Goal: Communication & Community: Answer question/provide support

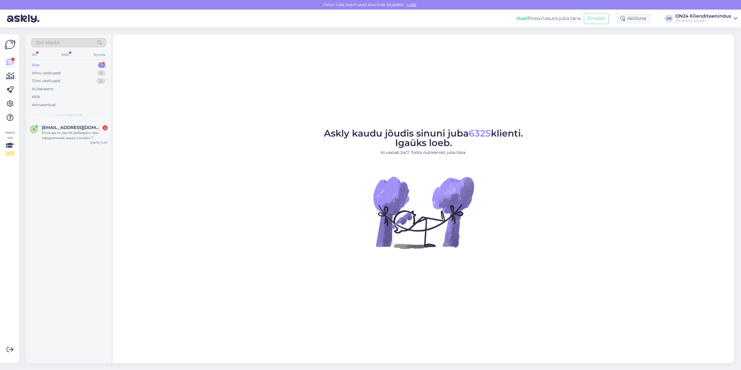
click at [77, 65] on div "Uus 1" at bounding box center [69, 65] width 76 height 8
click at [70, 126] on span "[EMAIL_ADDRESS][DOMAIN_NAME]" at bounding box center [72, 127] width 60 height 5
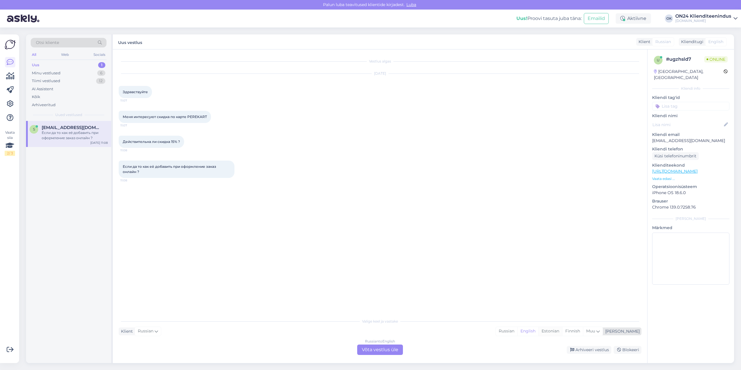
click at [562, 333] on div "Estonian" at bounding box center [550, 331] width 24 height 9
click at [390, 349] on div "Russian to Estonian Võta vestlus üle" at bounding box center [380, 350] width 46 height 10
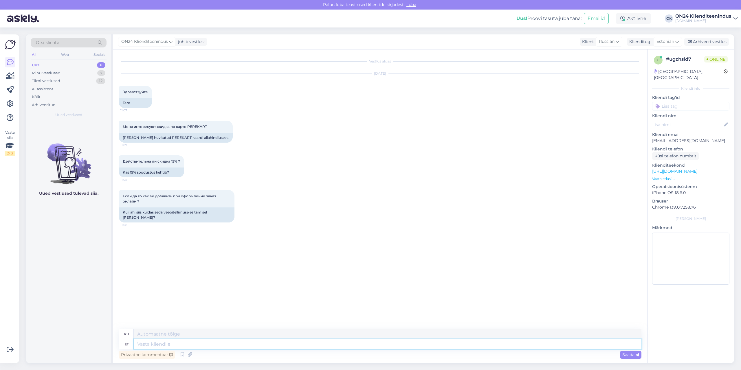
click at [371, 343] on textarea at bounding box center [387, 344] width 507 height 10
type textarea "Tere!"
type textarea "Привет!"
type textarea "Tere! [GEOGRAPHIC_DATA]"
type textarea "Привет! Да."
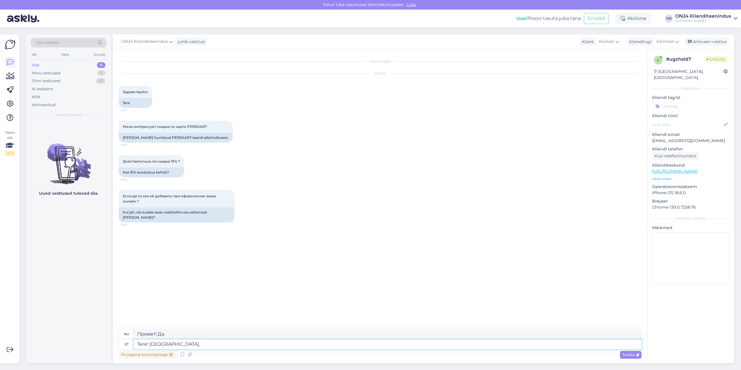
type textarea "Tere! [PERSON_NAME], p"
type textarea "Привет! Да,"
type textarea "Tere! Jah, perekaardi s"
type textarea "Здравствуйте! Да, семейная карта."
type textarea "Tere! [PERSON_NAME], perekaardi soodustus"
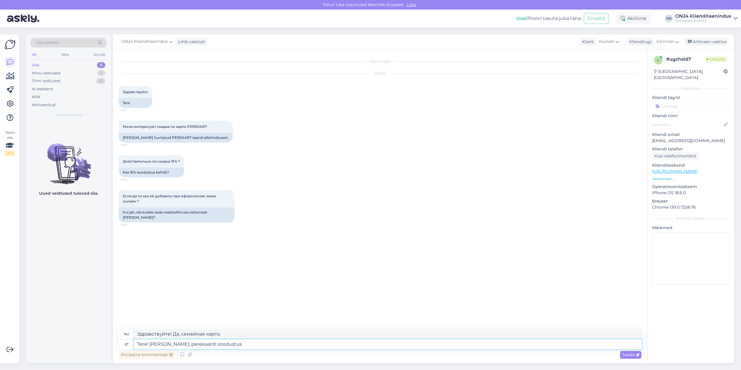
type textarea "Здравствуйте! Да, скидка по семейной карте."
type textarea "Tere! [PERSON_NAME], perekaardi soodustus [PERSON_NAME]"
type textarea "Здравствуйте! Да, семейная карта даёт скидку."
type textarea "Tere! Jah, perekaardi soodustus annab -15% t"
type textarea "Здравствуйте! Да, семейная карта даёт скидку -15%."
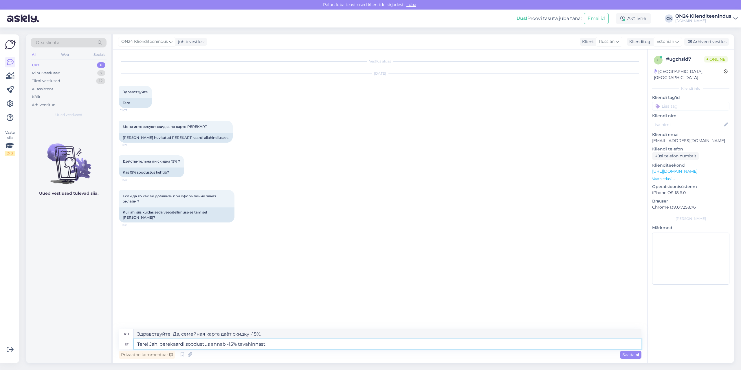
type textarea "Tere! Jah, perekaardi soodustus annab -15% tavahinnast."
type textarea "Здравствуйте! Да, семейная карта даёт скидку 15% от обычной цены."
type textarea "Tere! Jah, perekaardi soodustus annab -15% tavahinnast. Perekaardi nu"
type textarea "Здравствуйте! Да, семейная карта даёт вам скидку 15% от обычной цены. Семейная …"
type textarea "Tere! Jah, perekaardi soodustus annab -15% tavahinnast. Perekaardi number pa"
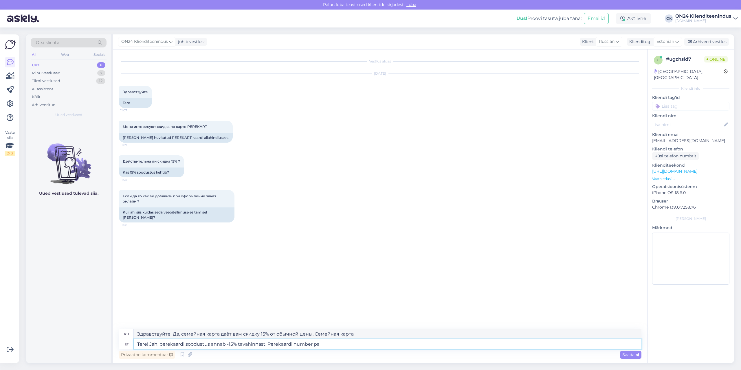
type textarea "Здравствуйте! Да, семейная карта даёт скидку -15% от обычной цены. Номер семейн…"
type textarea "Tere! Jah, perekaardi soodustus annab -15% tavahinnast. Perekaardi number palun…"
type textarea "Здравствуйте! Да, семейная карта даёт скидку -15% от обычной цены. Пожалуйста, …"
type textarea "Tere! Jah, perekaardi soodustus annab -15% tavahinnast. Perekaardi number palun…"
type textarea "Здравствуйте! Да, семейная карта даёт скидку 15% от обычной цены. Пожалуйста, у…"
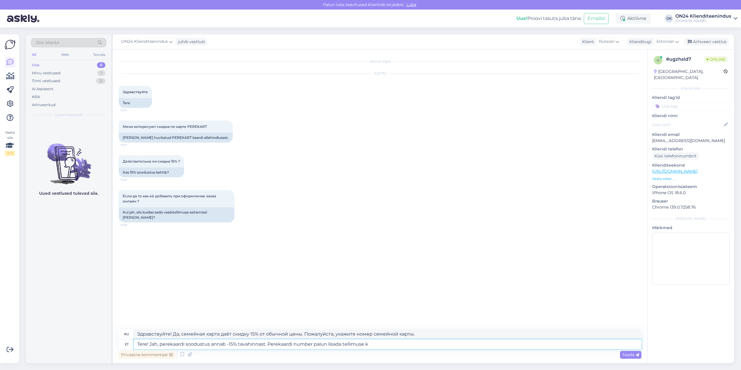
type textarea "Tere! Jah, perekaardi soodustus annab -15% tavahinnast. Perekaardi number palun…"
type textarea "Здравствуйте! Да, семейная карта даёт скидку 15% от обычной цены. Пожалуйста, у…"
type textarea "Tere! Jah, perekaardi soodustus annab -15% tavahinnast. Perekaardi number palun…"
type textarea "Здравствуйте! Да, семейная карта даёт скидку -15% от обычной цены. Пожалуйста, …"
type textarea "Tere! Jah, perekaardi soodustus annab -15% tavahinnast. Perekaardi number palun…"
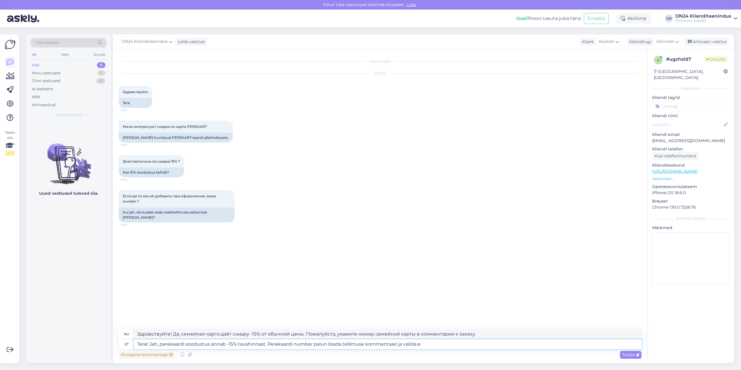
type textarea "Здравствуйте! Да, семейная карта даёт скидку -15% от обычной цены. Пожалуйста, …"
type textarea "Tere! Jah, perekaardi soodustus annab -15% tavahinnast. Perekaardi number palun…"
type textarea "Здравствуйте! Да, семейная карта даёт скидку -15% от обычной цены. Пожалуйста, …"
type textarea "Tere! Jah, perekaardi soodustus annab -15% tavahinnast. Perekaardi number palun…"
type textarea "Здравствуйте! Да, семейная карта даёт скидку 15% от обычной цены. Пожалуйста, у…"
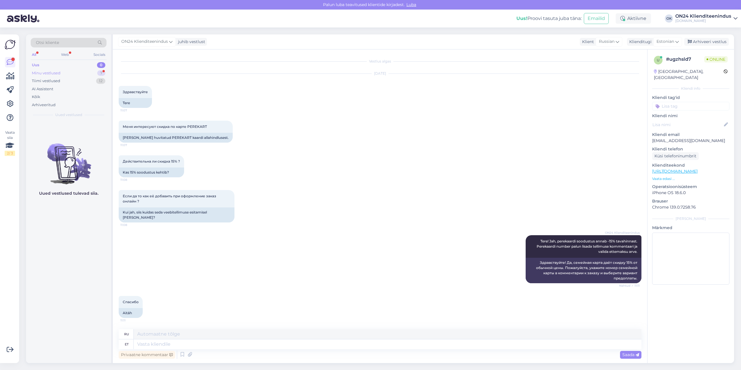
click at [84, 73] on div "Minu vestlused 7" at bounding box center [69, 73] width 76 height 8
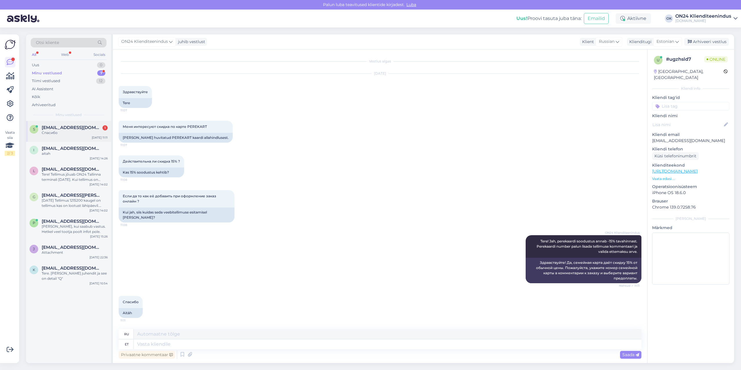
click at [63, 130] on div "Спасибо" at bounding box center [75, 132] width 66 height 5
